Goal: Find specific page/section: Find specific page/section

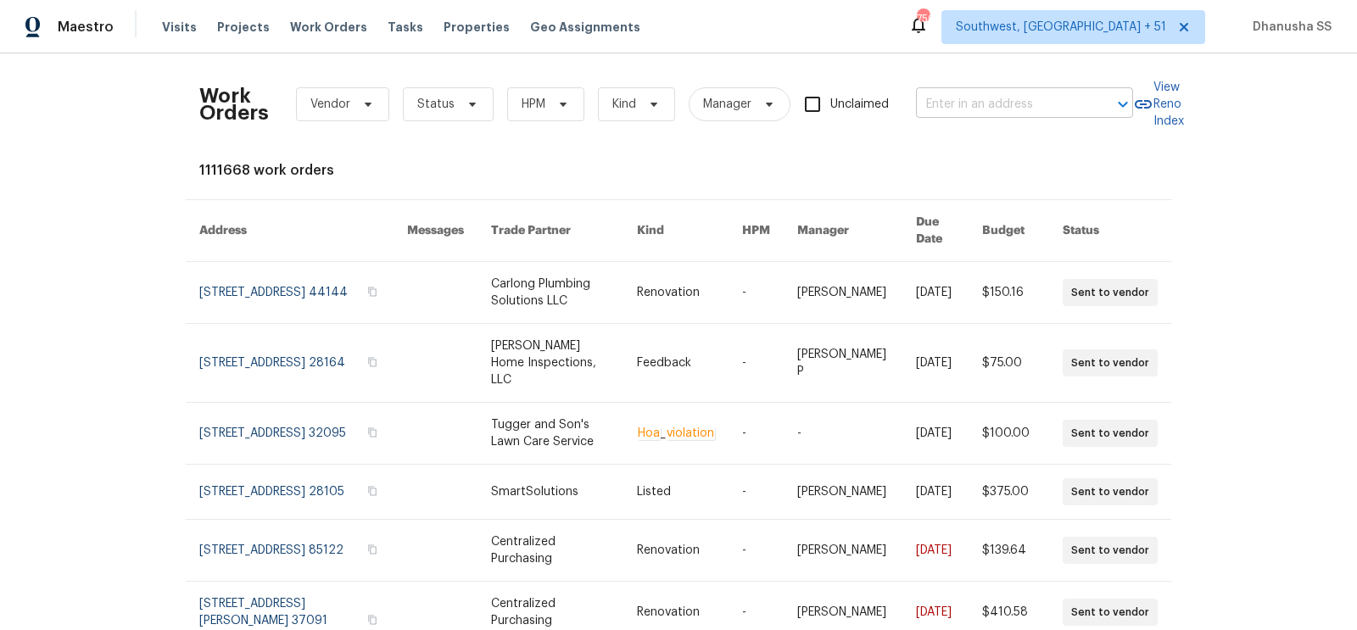
click at [948, 106] on input "text" at bounding box center [1001, 105] width 170 height 26
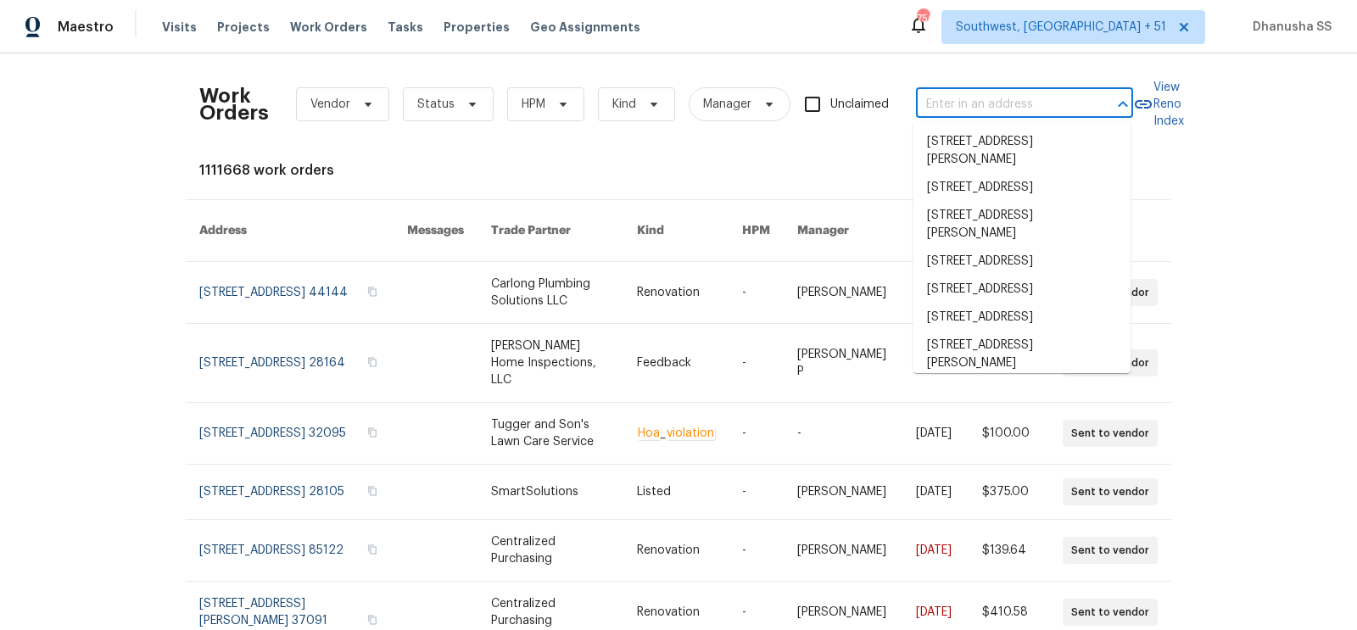
paste input "[GEOGRAPHIC_DATA][STREET_ADDRESS]"
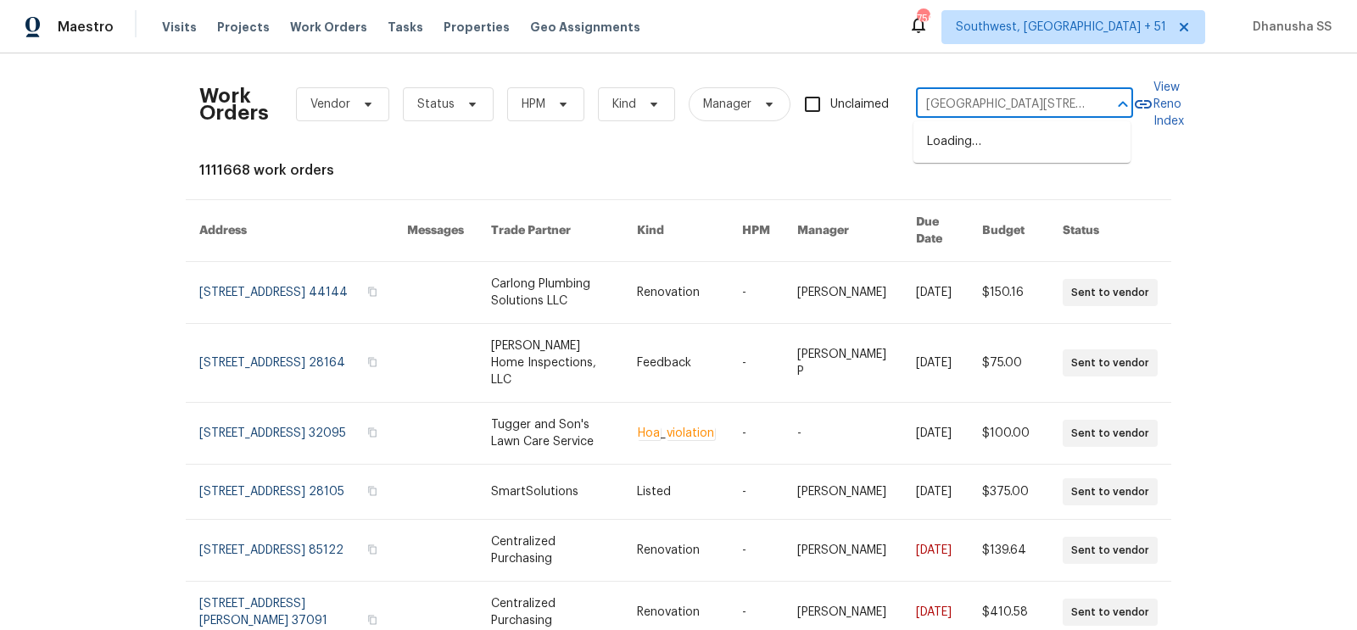
scroll to position [0, 86]
type input "[GEOGRAPHIC_DATA][STREET_ADDRESS]"
click at [954, 131] on li "[GEOGRAPHIC_DATA][STREET_ADDRESS]" at bounding box center [1021, 151] width 217 height 46
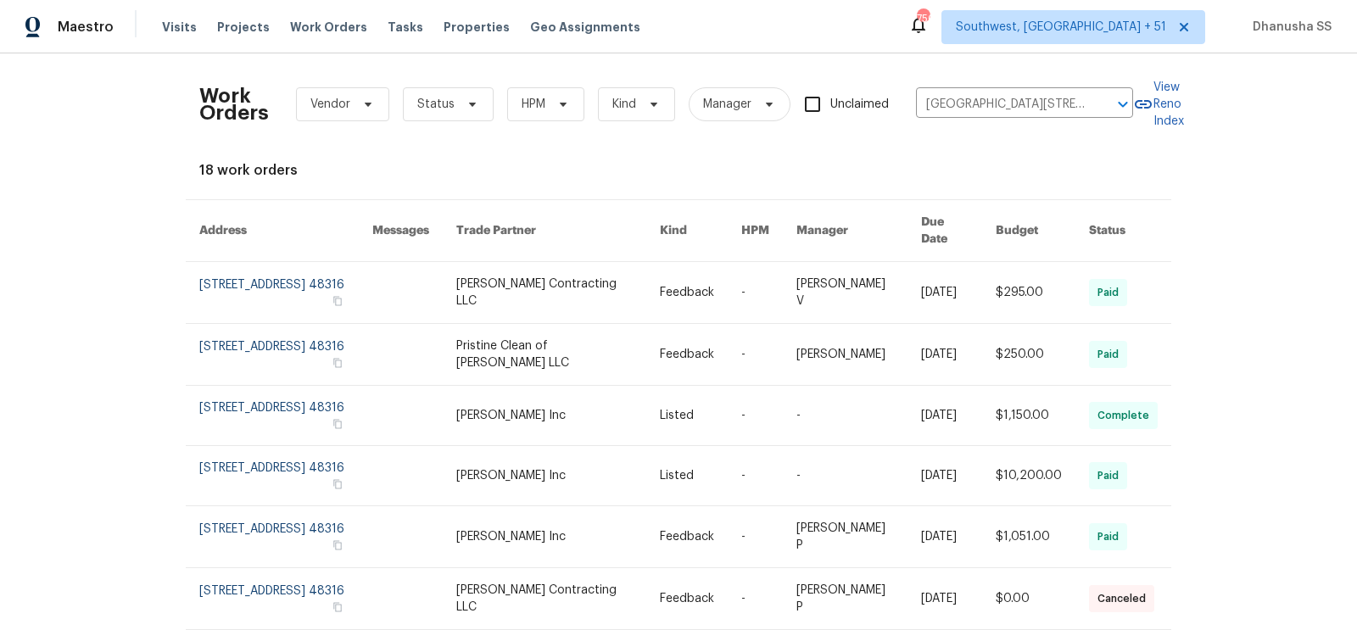
click at [605, 262] on link at bounding box center [558, 292] width 204 height 61
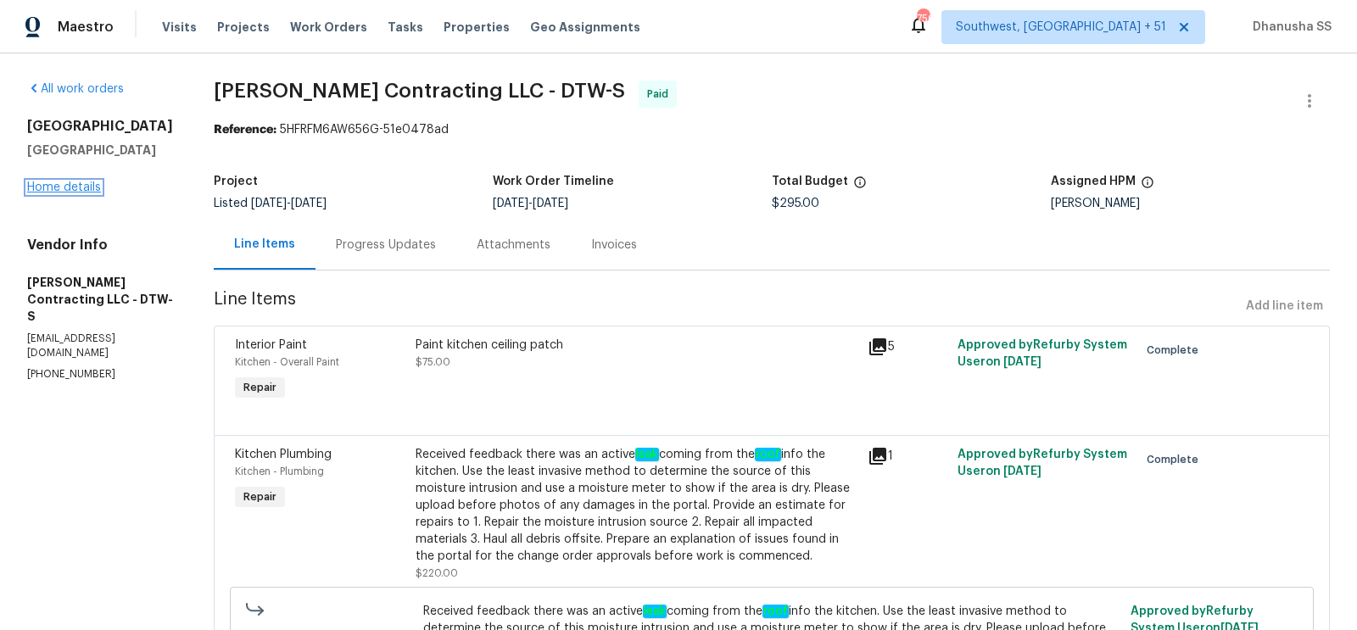
click at [86, 187] on link "Home details" at bounding box center [64, 187] width 74 height 12
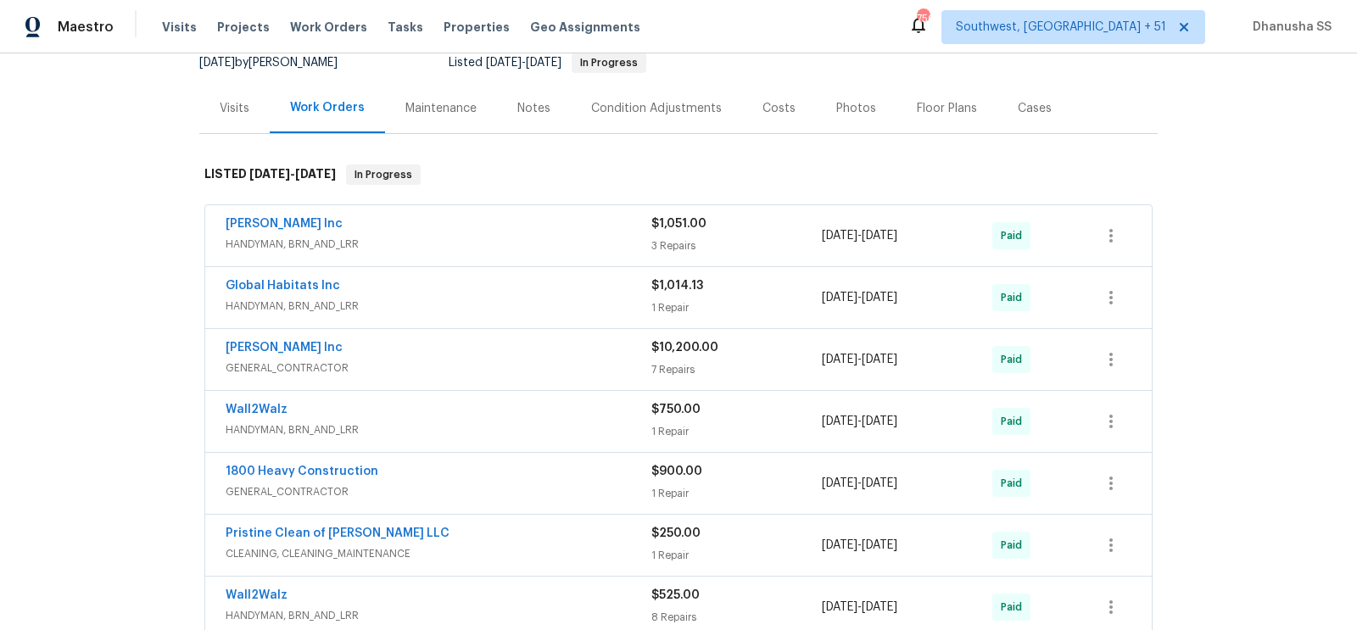
scroll to position [226, 0]
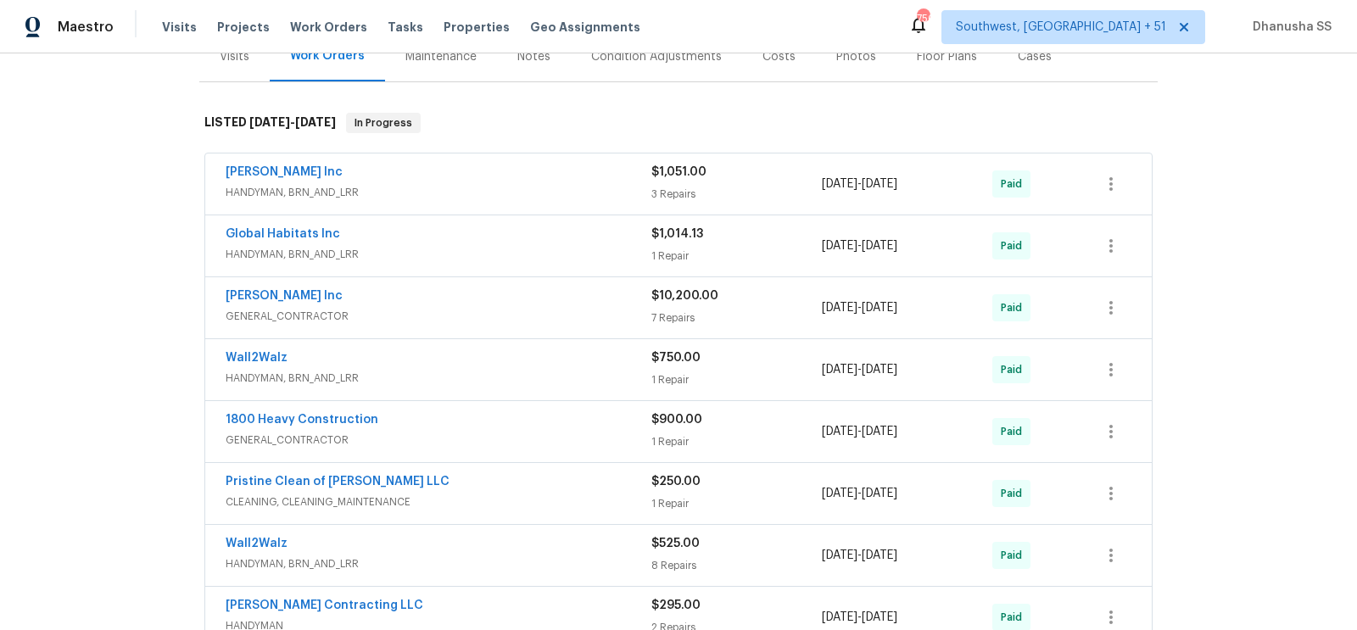
click at [558, 192] on span "HANDYMAN, BRN_AND_LRR" at bounding box center [439, 192] width 426 height 17
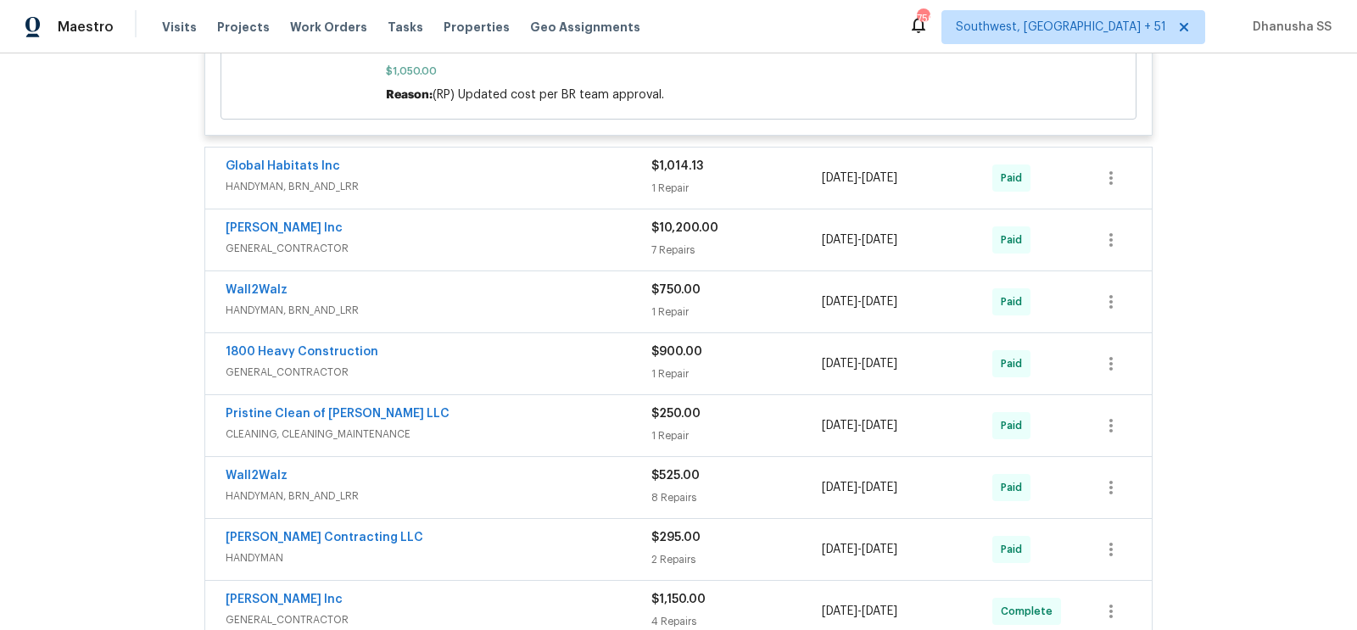
scroll to position [1384, 0]
click at [592, 174] on div "Global Habitats Inc" at bounding box center [439, 169] width 426 height 20
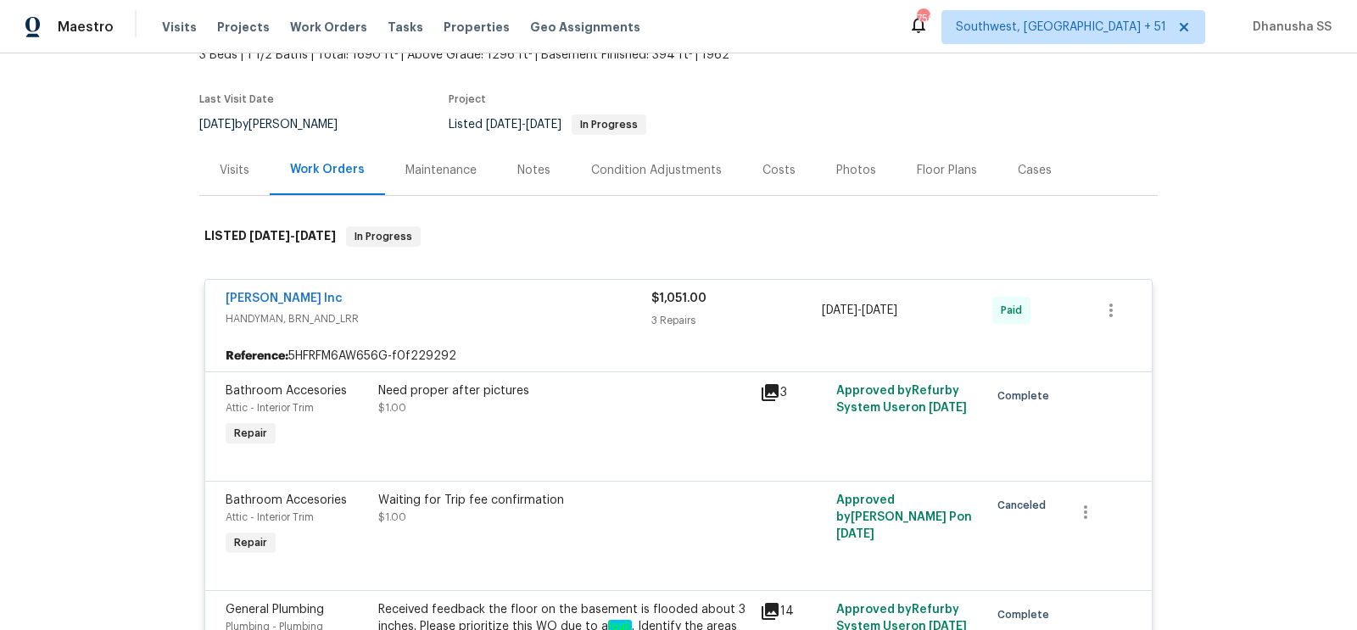
scroll to position [0, 0]
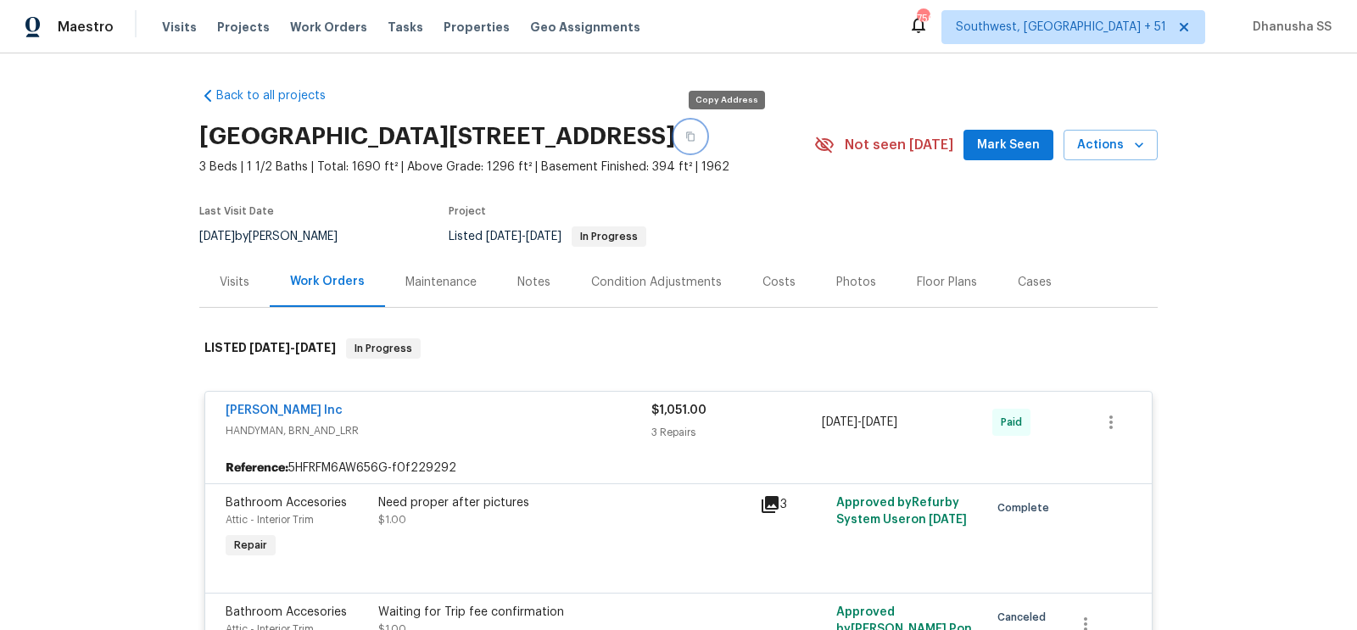
click at [706, 132] on button "button" at bounding box center [690, 136] width 31 height 31
click at [299, 29] on span "Work Orders" at bounding box center [328, 27] width 77 height 17
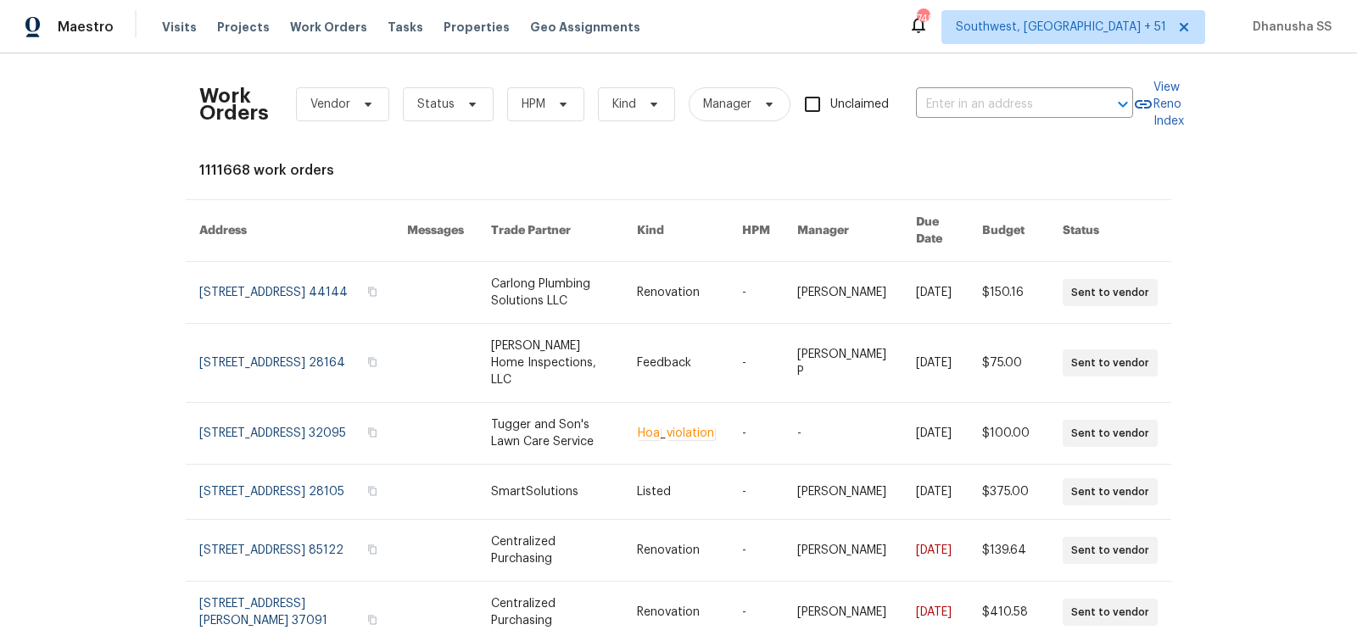
click at [1026, 119] on div "Work Orders Vendor Status HPM Kind Manager Unclaimed ​" at bounding box center [666, 104] width 934 height 75
click at [1026, 101] on input "text" at bounding box center [1001, 105] width 170 height 26
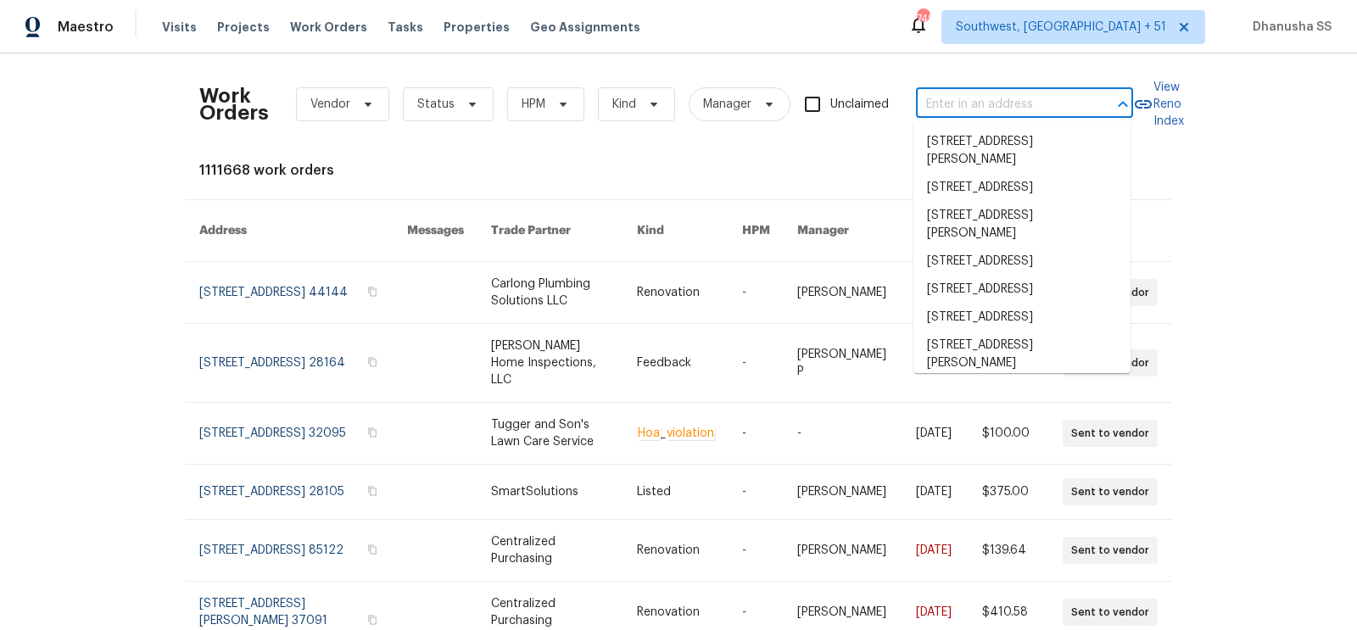
paste input "[STREET_ADDRESS]"
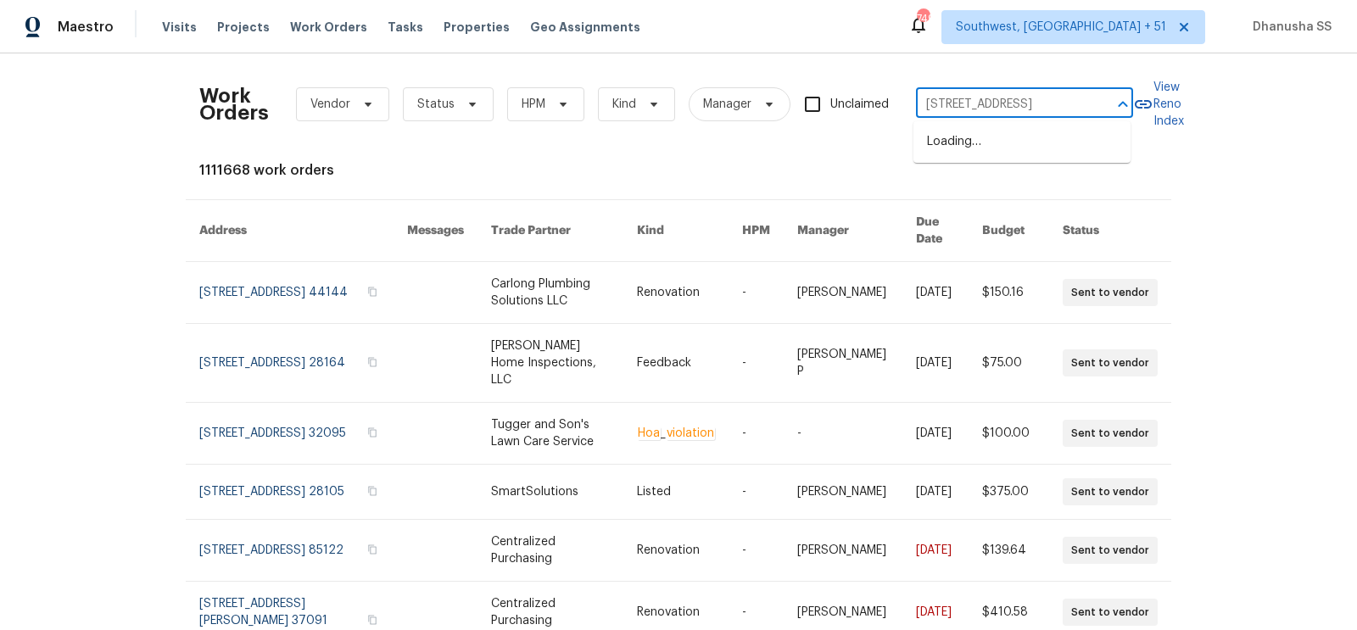
type input "[STREET_ADDRESS]"
click at [985, 144] on li "[STREET_ADDRESS]" at bounding box center [1021, 142] width 217 height 28
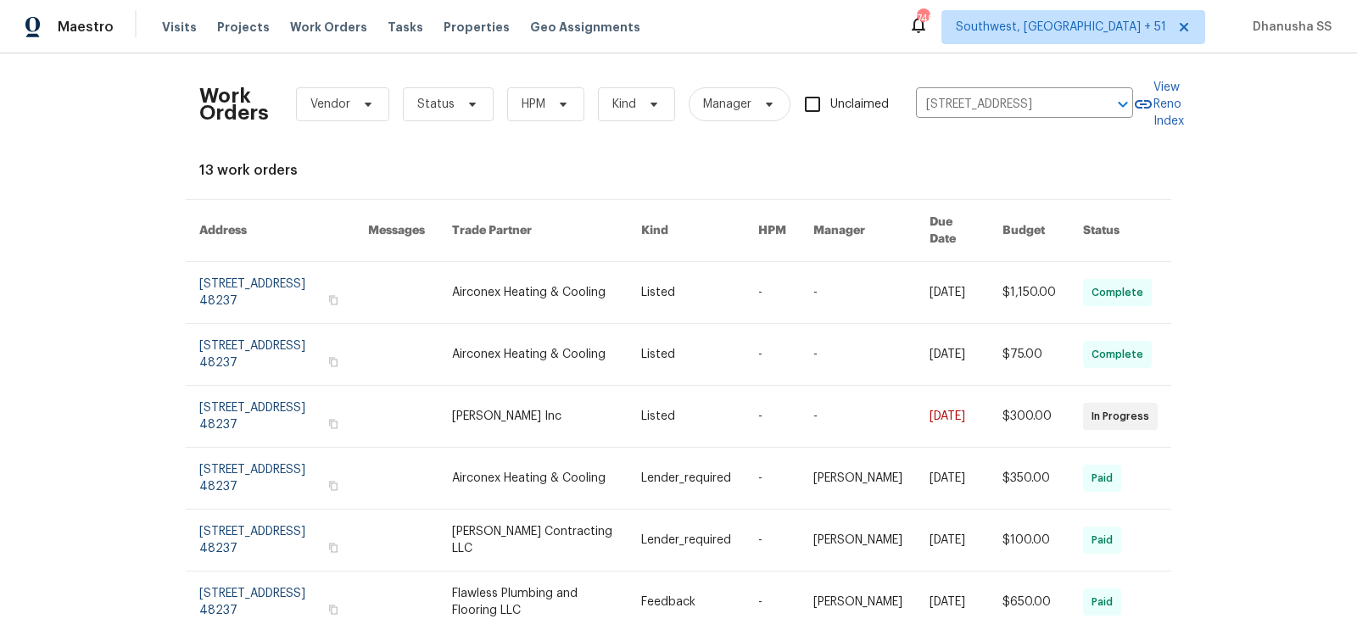
click at [463, 262] on td "Airconex Heating & Cooling" at bounding box center [533, 293] width 190 height 62
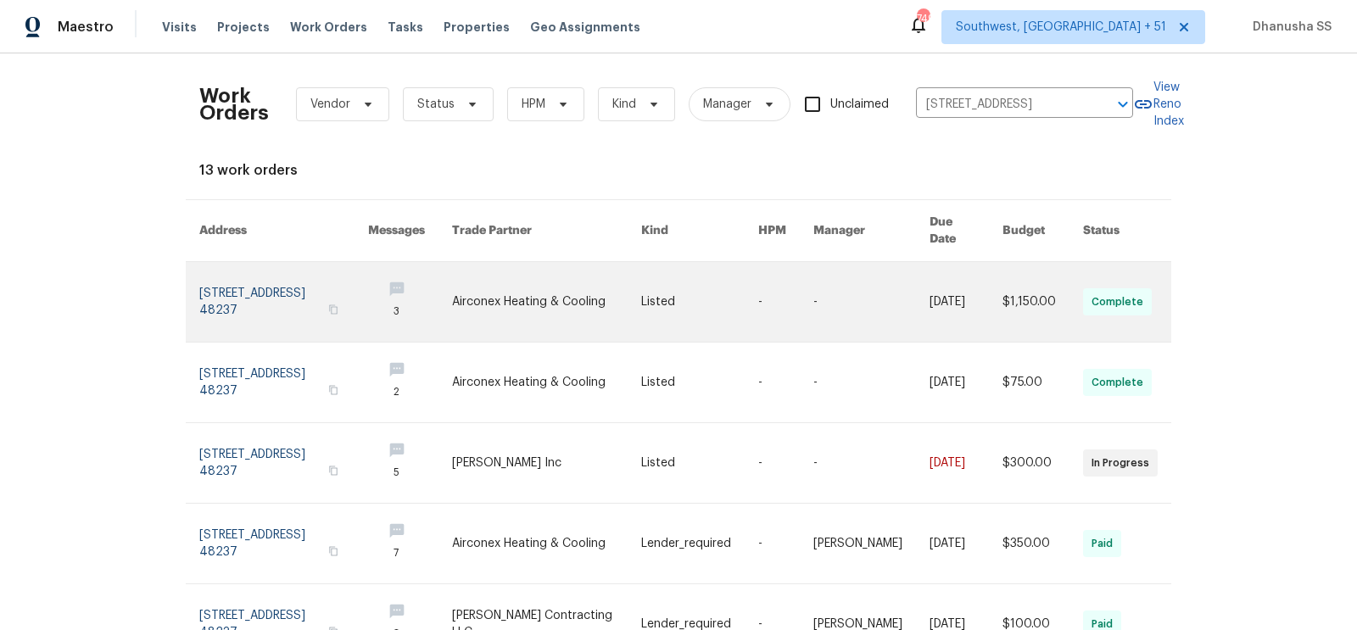
click at [509, 282] on link at bounding box center [547, 302] width 190 height 80
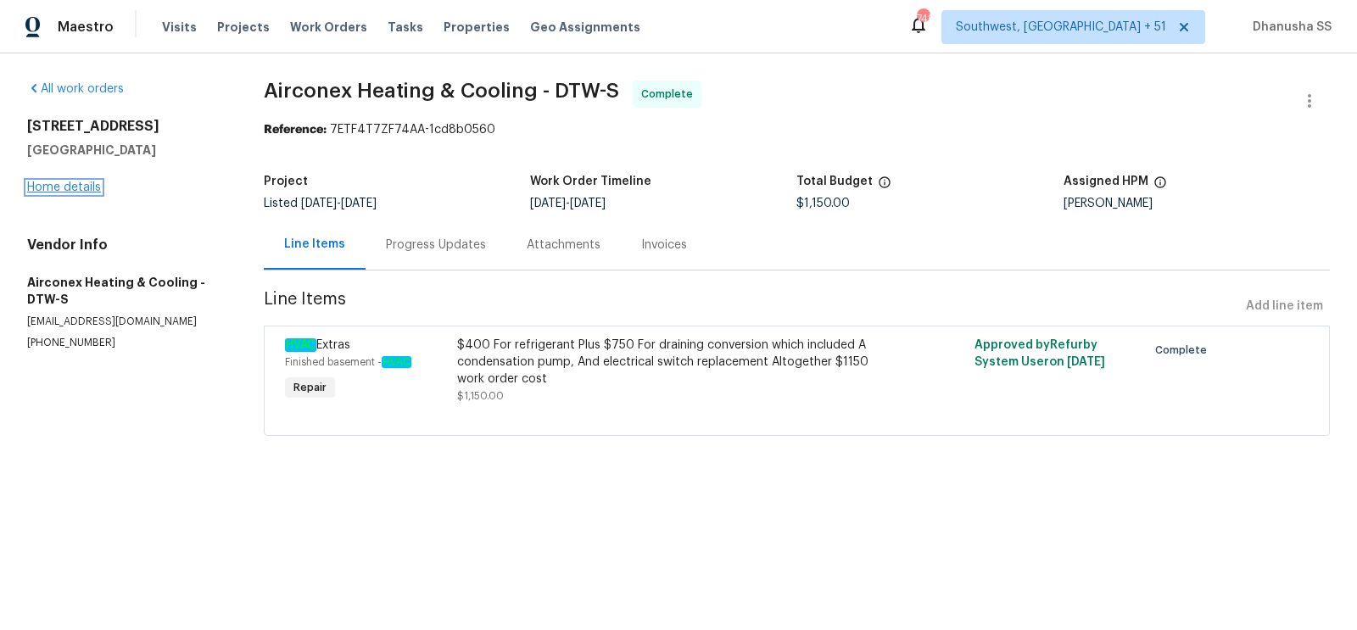
click at [74, 186] on link "Home details" at bounding box center [64, 187] width 74 height 12
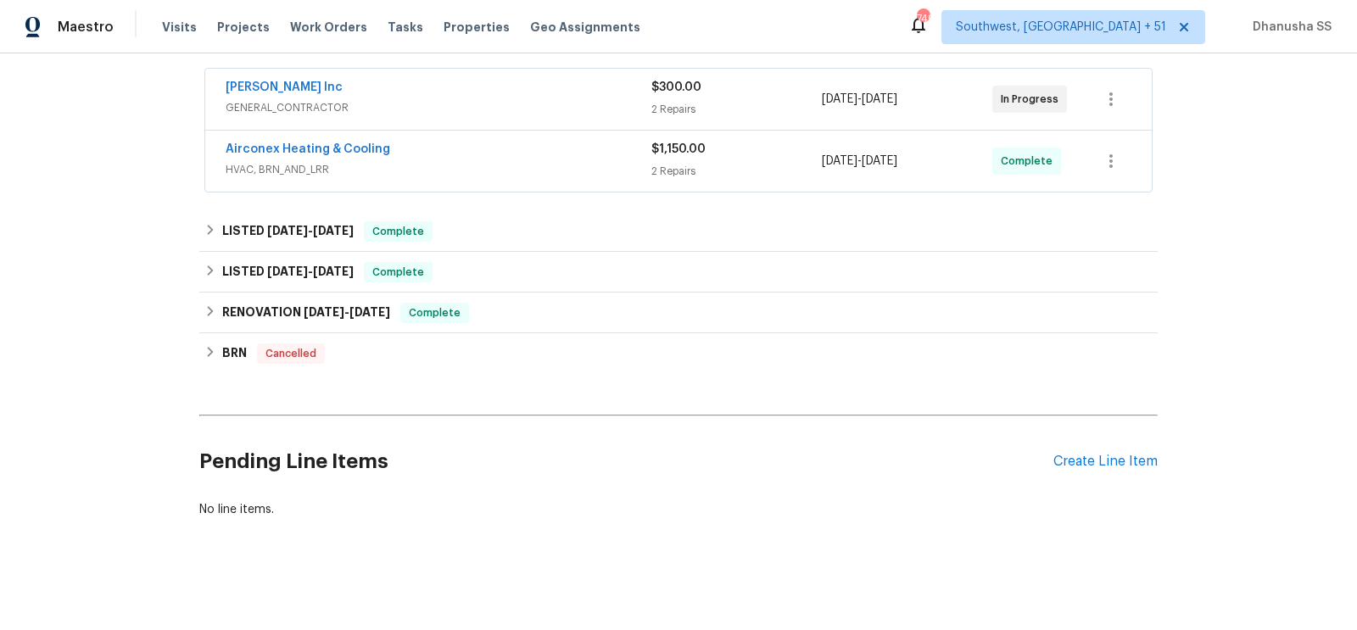
scroll to position [310, 0]
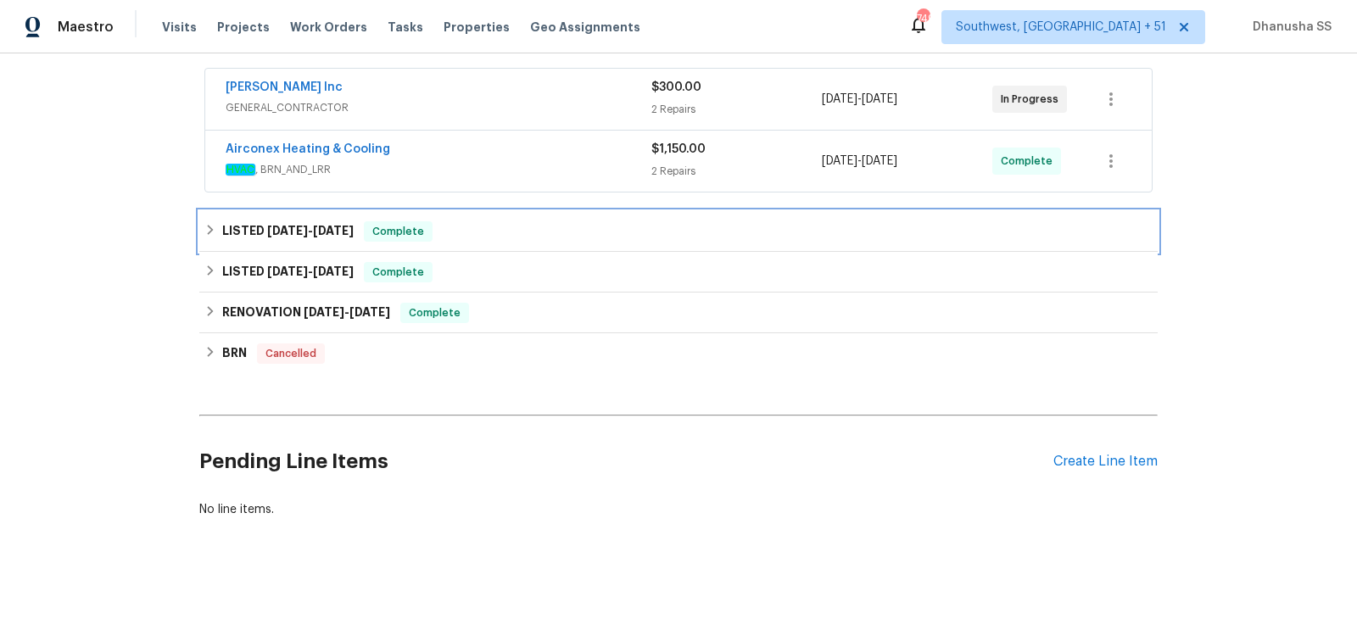
click at [545, 228] on div "LISTED [DATE] - [DATE] Complete" at bounding box center [678, 231] width 948 height 20
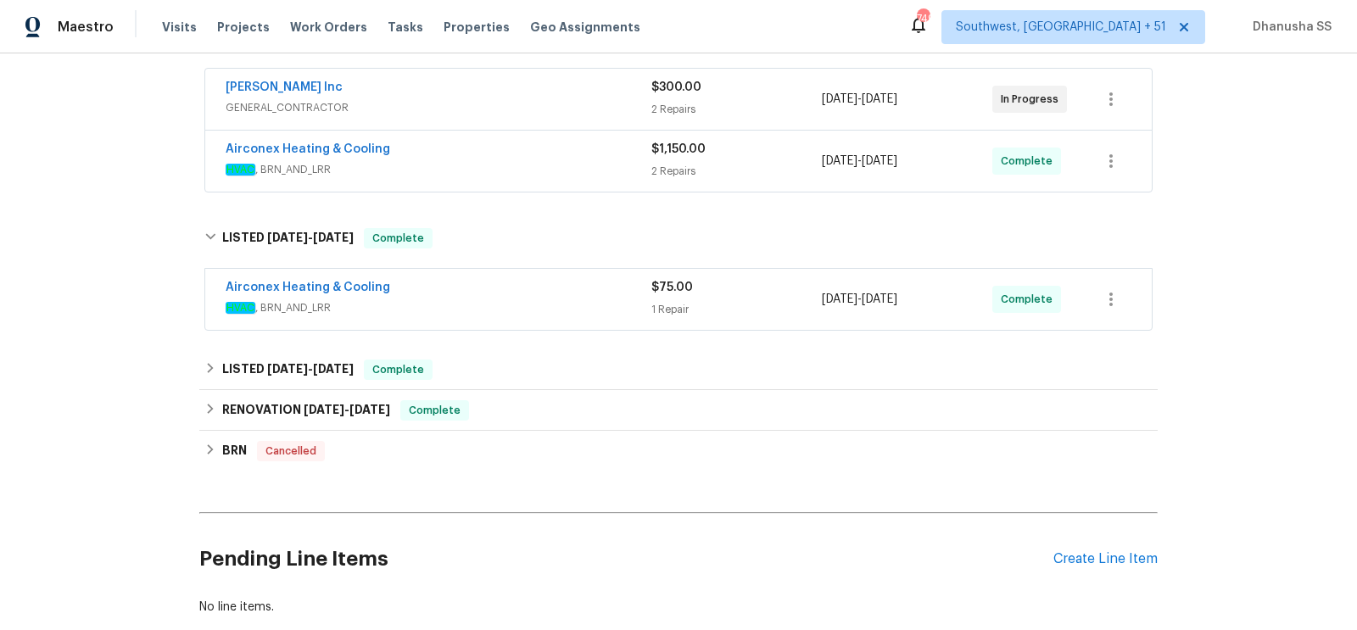
click at [566, 290] on div "Airconex Heating & Cooling" at bounding box center [439, 289] width 426 height 20
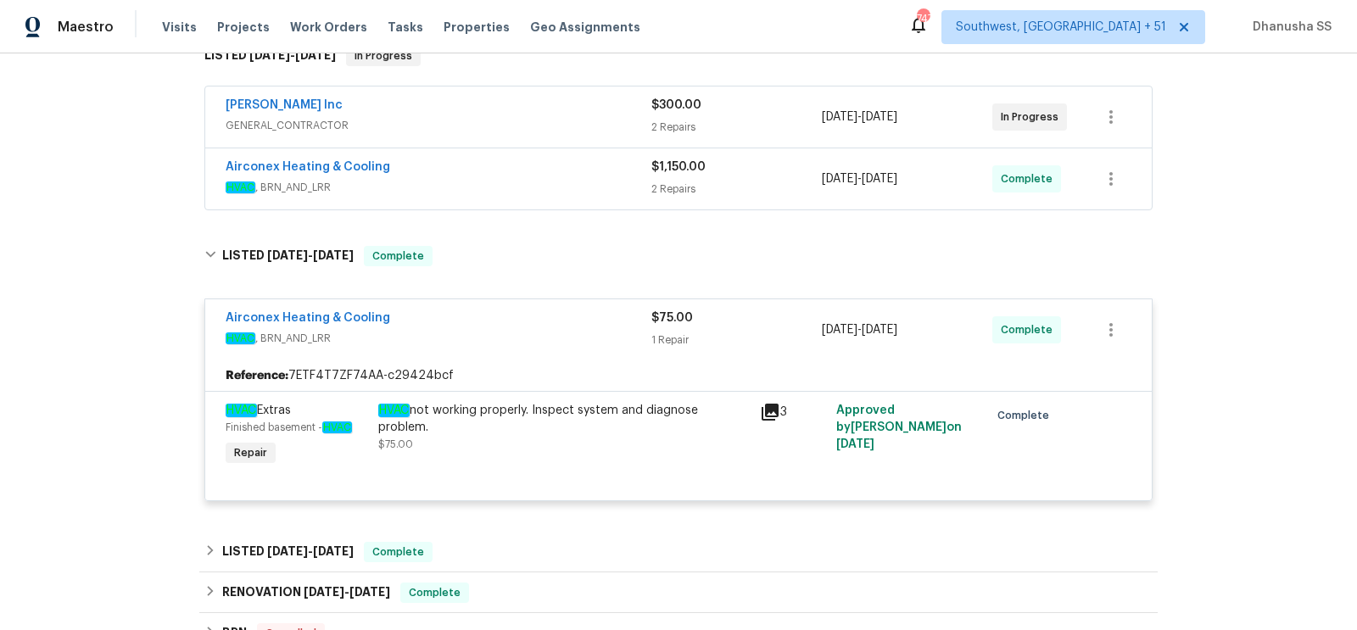
scroll to position [291, 0]
click at [590, 181] on span "HVAC , BRN_AND_LRR" at bounding box center [439, 189] width 426 height 17
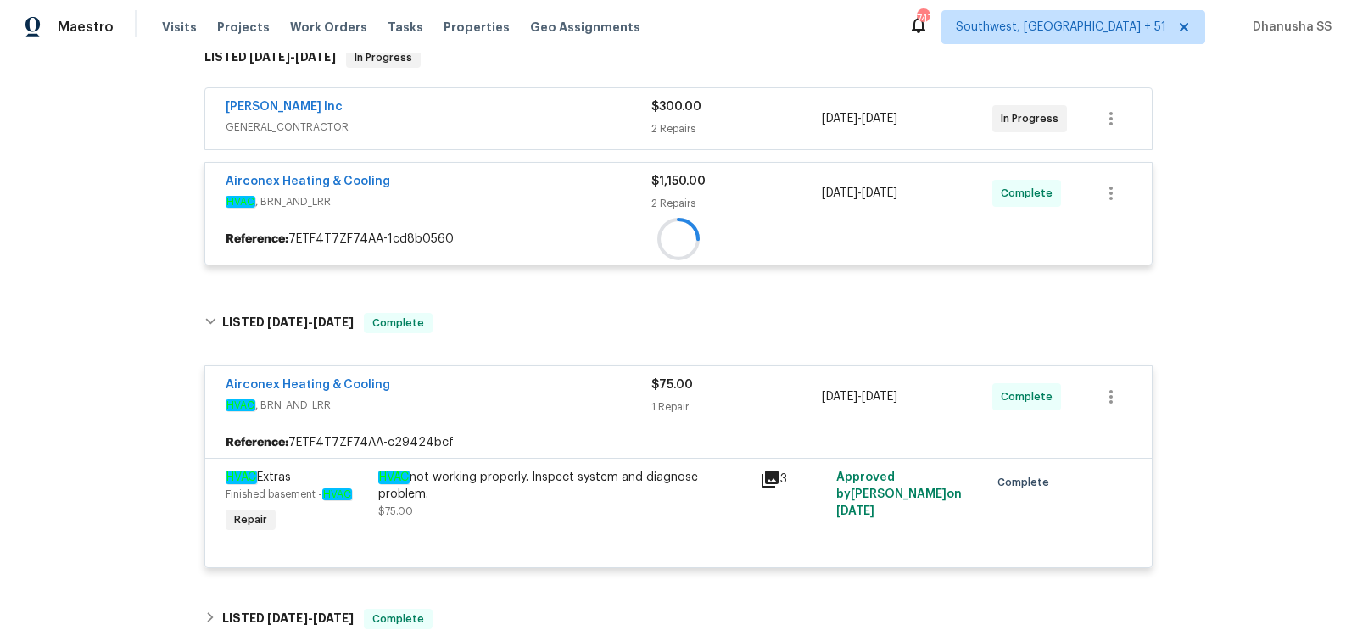
scroll to position [254, 0]
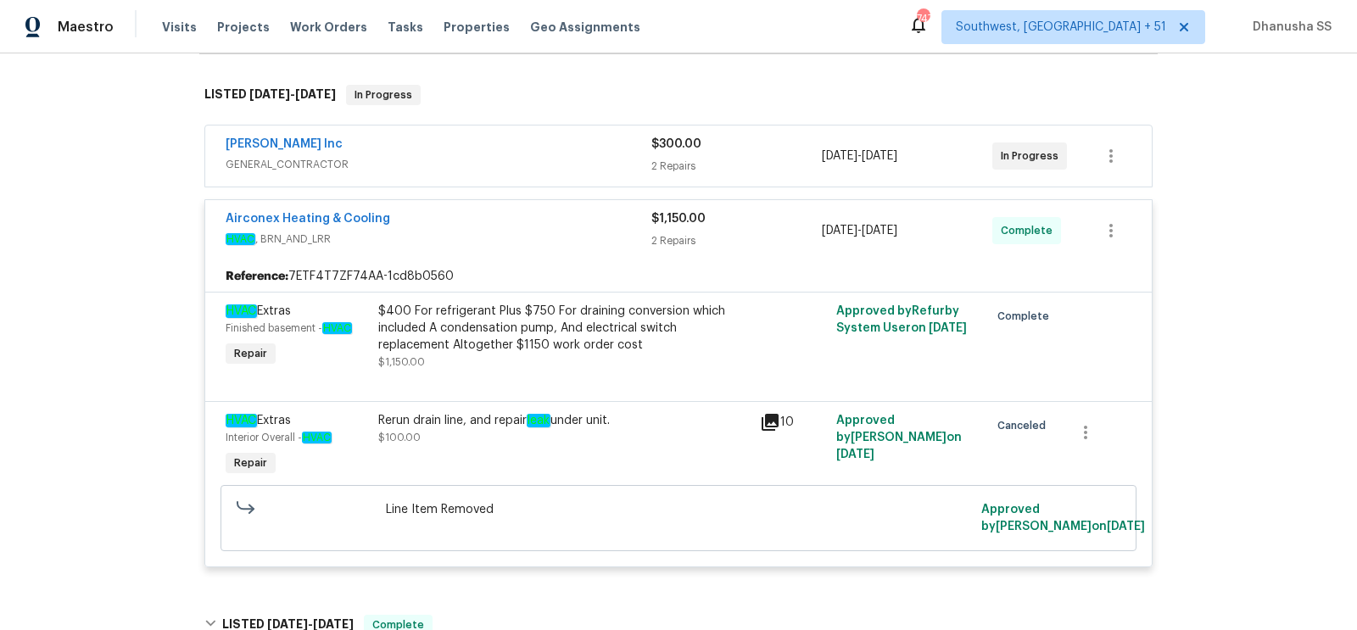
click at [575, 157] on span "GENERAL_CONTRACTOR" at bounding box center [439, 164] width 426 height 17
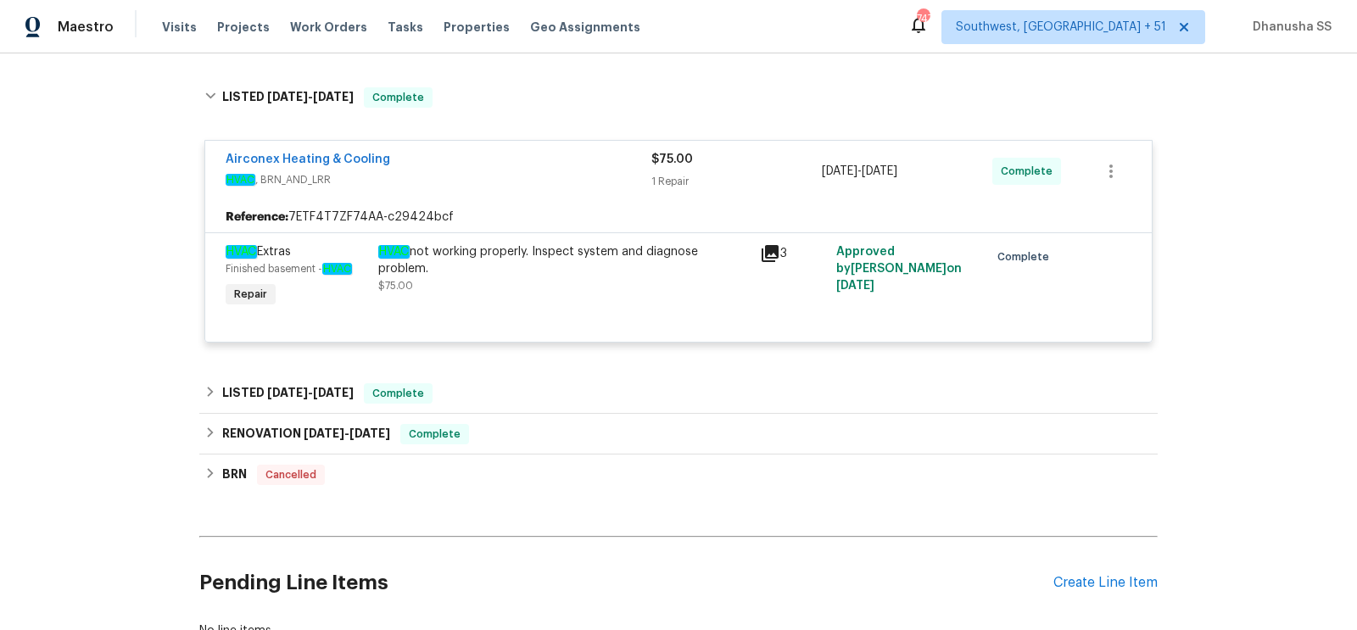
scroll to position [1284, 0]
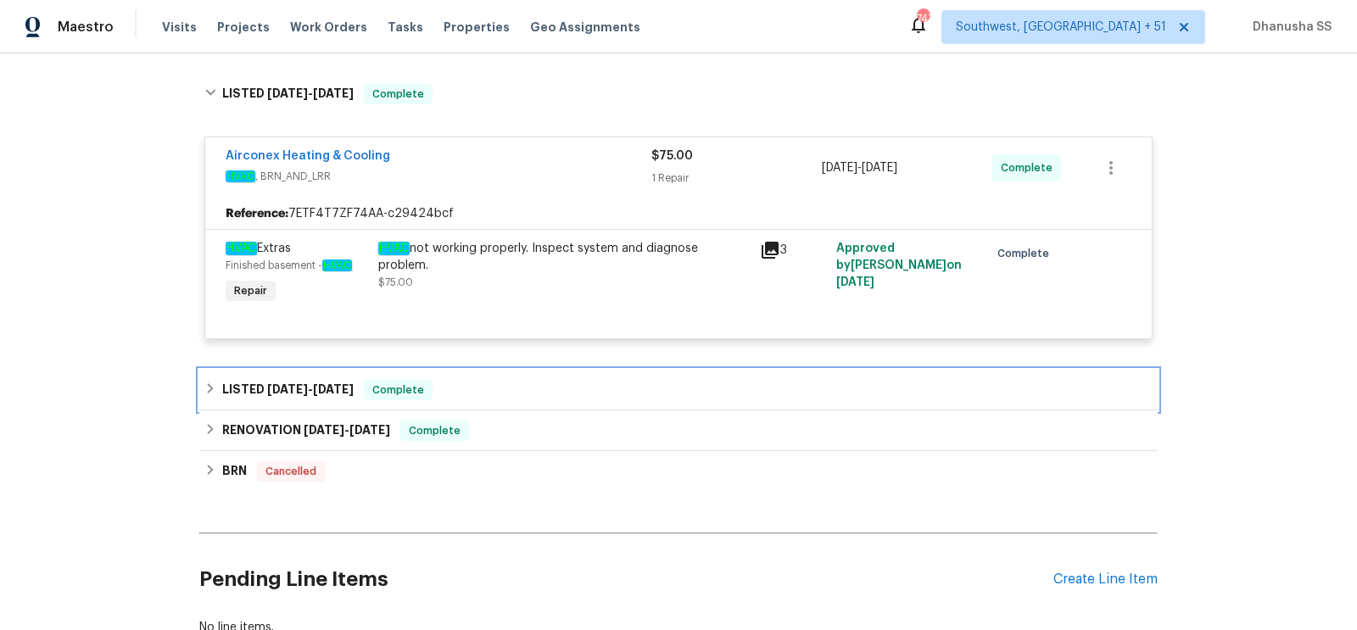
click at [499, 381] on div "LISTED [DATE] - [DATE] Complete" at bounding box center [678, 390] width 948 height 20
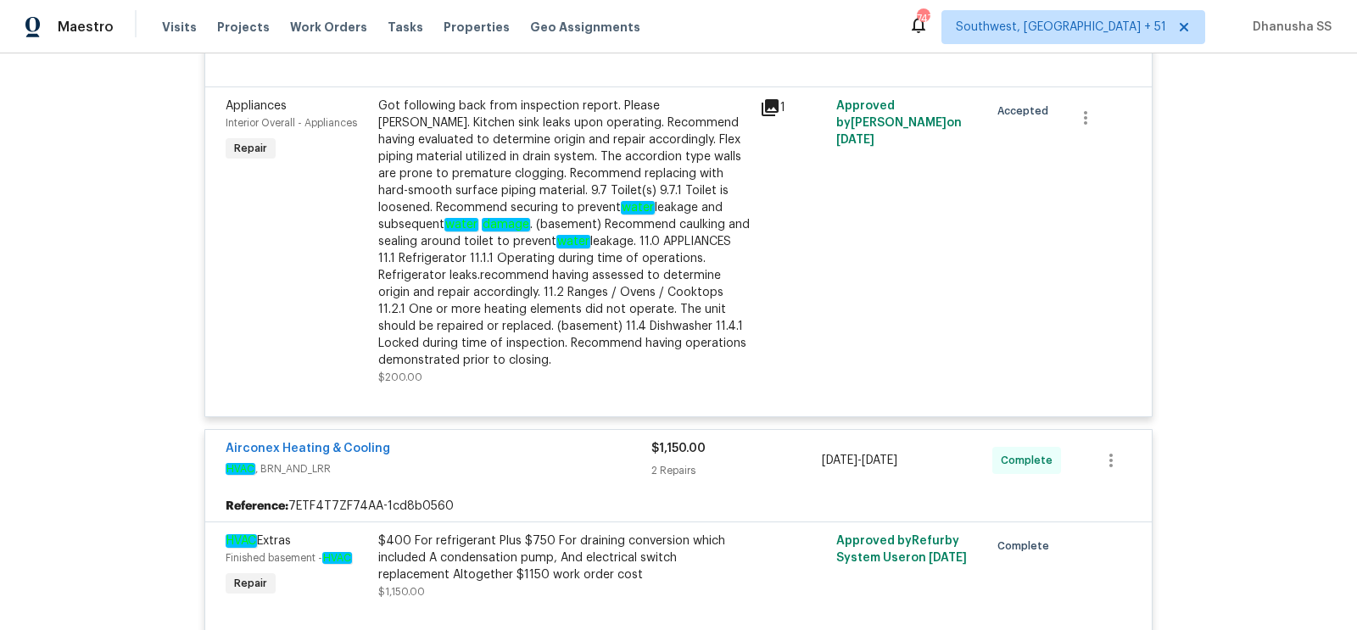
scroll to position [0, 0]
